Goal: Task Accomplishment & Management: Use online tool/utility

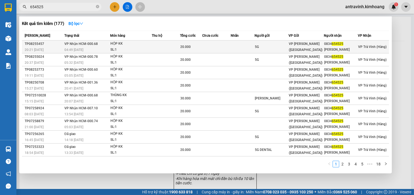
type input "654525"
click at [148, 45] on div "HỘP KK" at bounding box center [131, 44] width 41 height 6
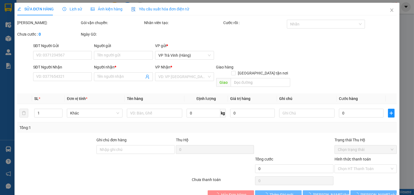
type input "5G"
type input "0834654525"
type input "[PERSON_NAME]"
type input "20.000"
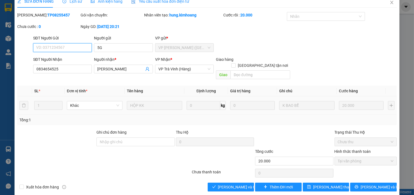
scroll to position [9, 0]
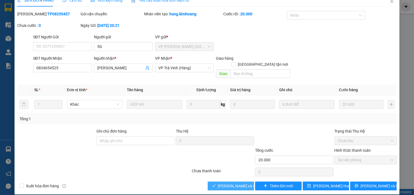
click at [235, 183] on span "[PERSON_NAME] và Giao hàng" at bounding box center [244, 186] width 53 height 6
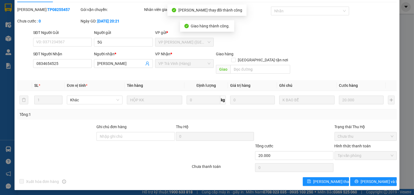
scroll to position [15, 0]
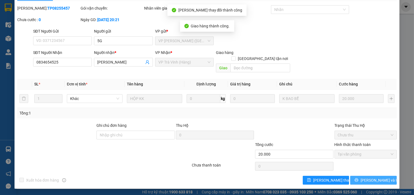
click at [377, 179] on span "[PERSON_NAME] và In" at bounding box center [380, 180] width 38 height 6
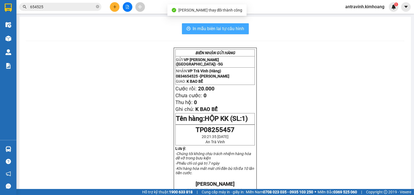
click at [242, 27] on span "In mẫu biên lai tự cấu hình" at bounding box center [219, 28] width 52 height 7
